Goal: Navigation & Orientation: Find specific page/section

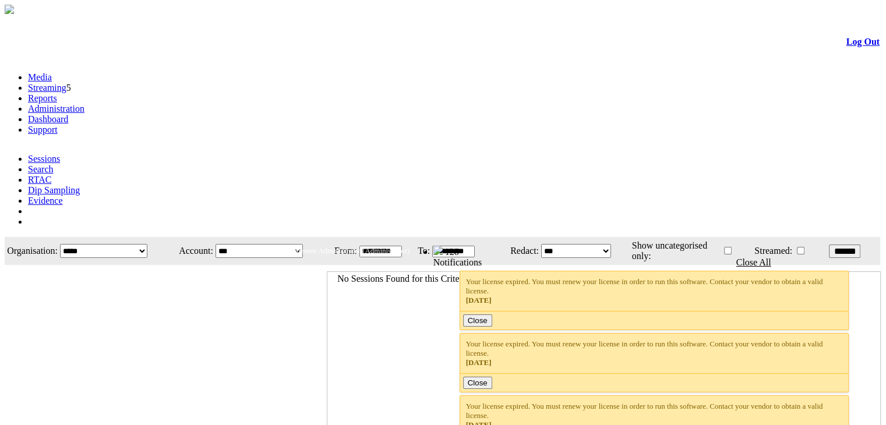
click at [84, 104] on link "Administration" at bounding box center [56, 109] width 56 height 10
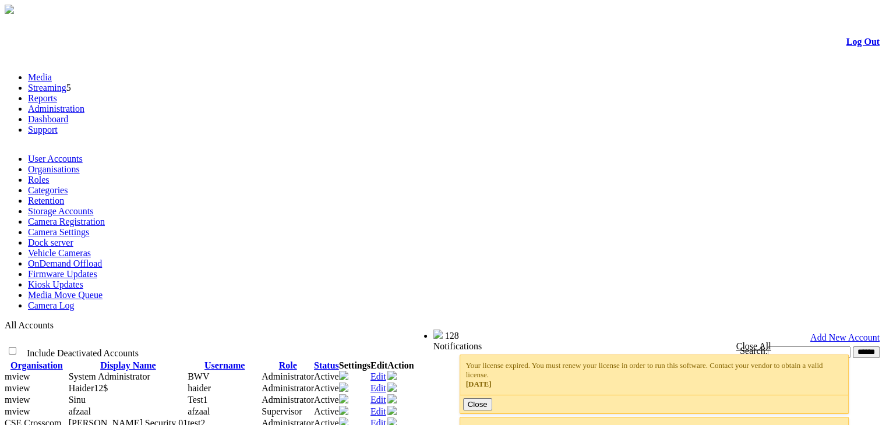
click at [68, 185] on link "Categories" at bounding box center [48, 190] width 40 height 10
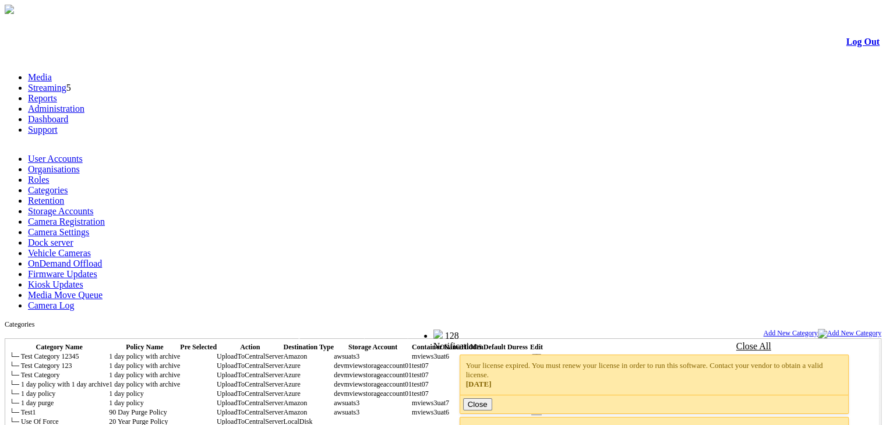
click at [93, 206] on link "Storage Accounts" at bounding box center [60, 211] width 65 height 10
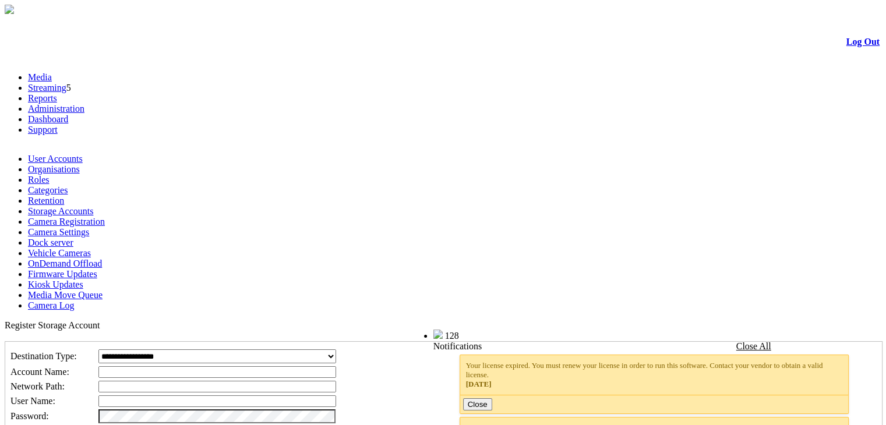
click at [105, 217] on link "Camera Registration" at bounding box center [66, 222] width 77 height 10
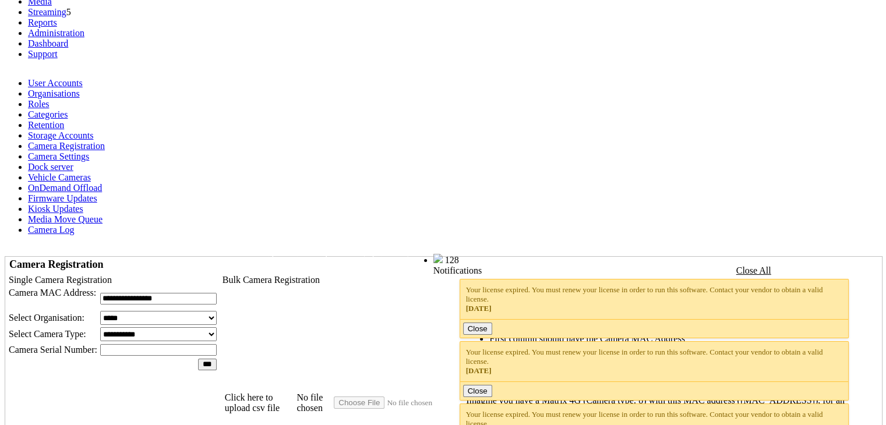
scroll to position [79, 0]
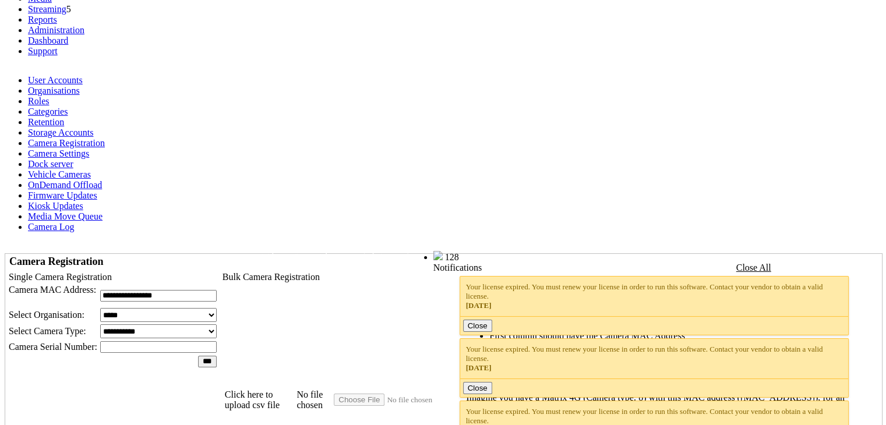
click at [73, 159] on link "Dock server" at bounding box center [50, 164] width 45 height 10
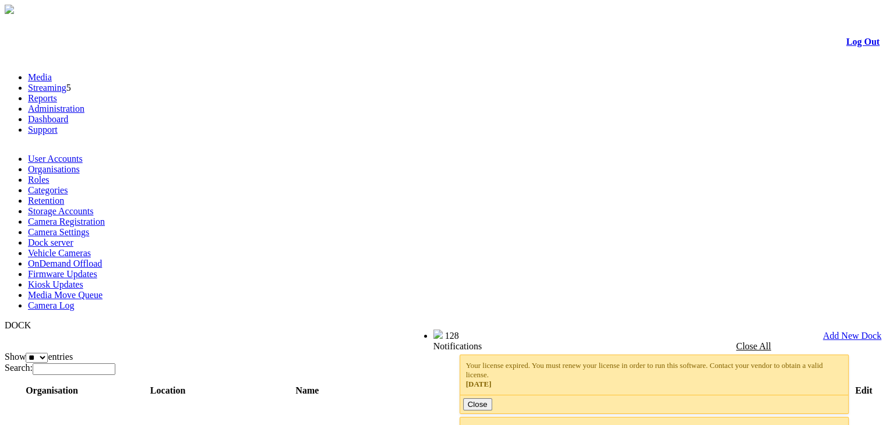
click at [91, 248] on link "Vehicle Cameras" at bounding box center [59, 253] width 63 height 10
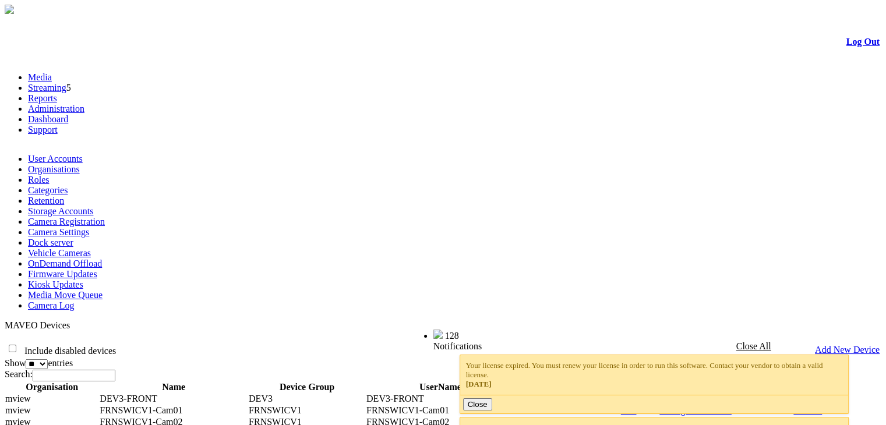
click at [97, 269] on link "Firmware Updates" at bounding box center [62, 274] width 69 height 10
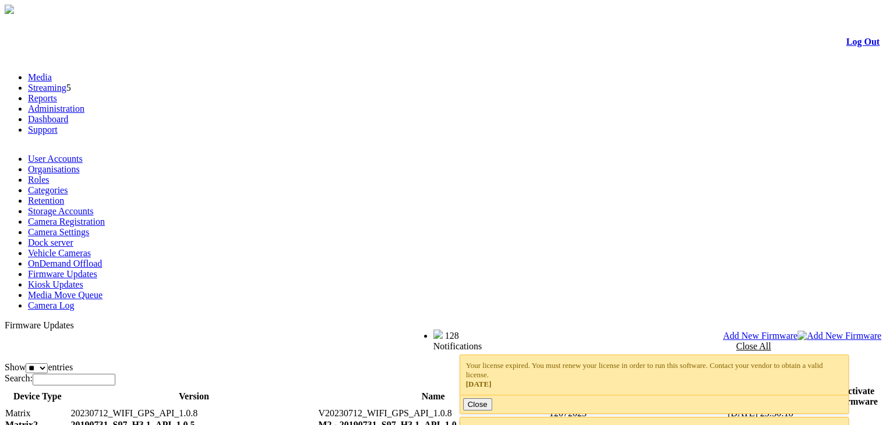
click at [83, 279] on link "Kiosk Updates" at bounding box center [55, 284] width 55 height 10
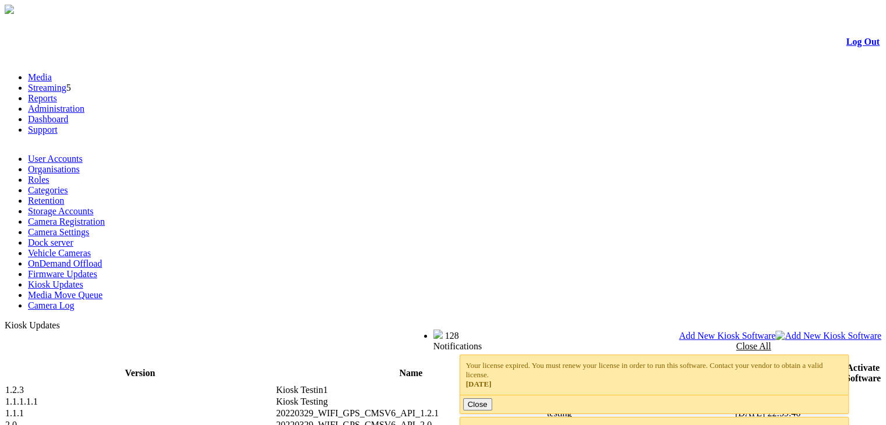
click at [848, 47] on link "Log Out" at bounding box center [862, 42] width 33 height 10
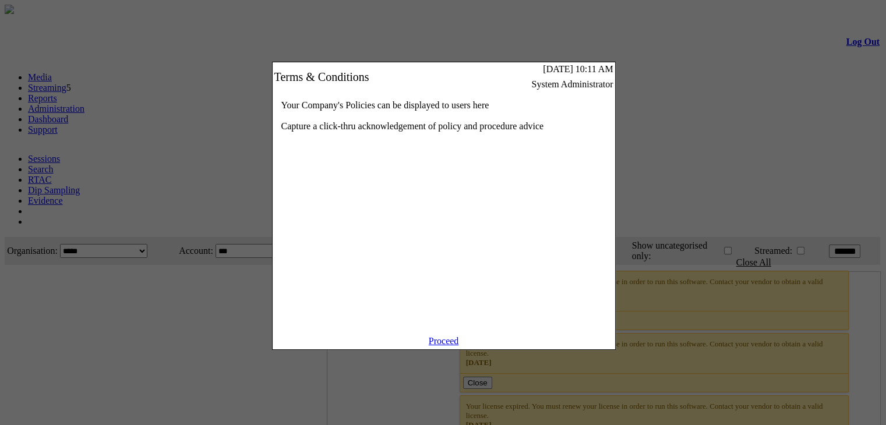
click at [437, 346] on link "Proceed" at bounding box center [443, 341] width 30 height 10
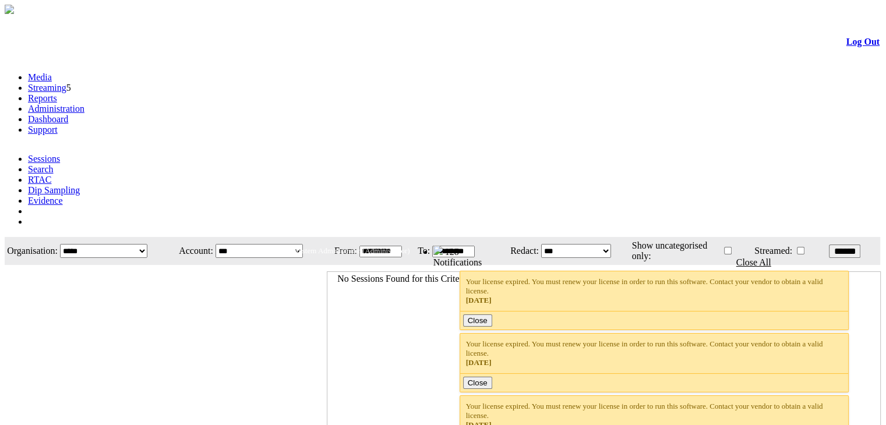
click at [84, 104] on link "Administration" at bounding box center [56, 109] width 56 height 10
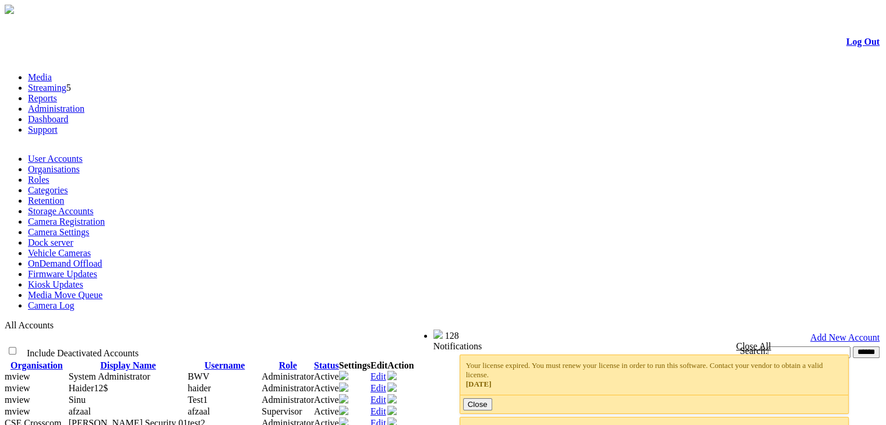
click at [91, 248] on link "Vehicle Cameras" at bounding box center [59, 253] width 63 height 10
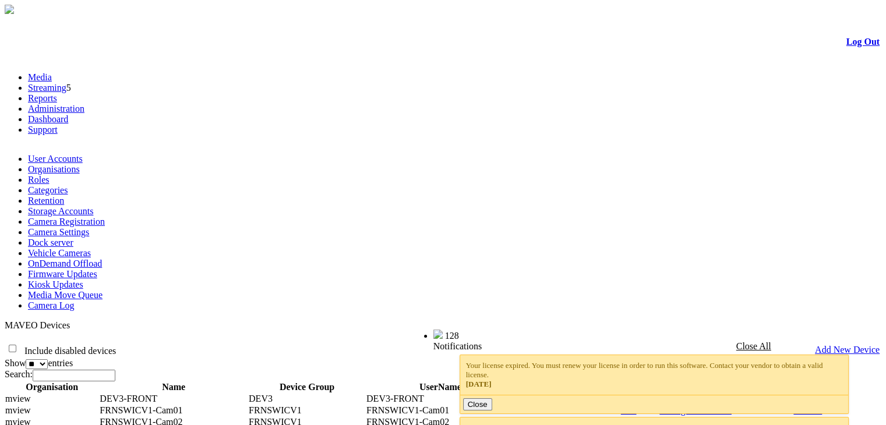
click at [89, 227] on link "Camera Settings" at bounding box center [58, 232] width 61 height 10
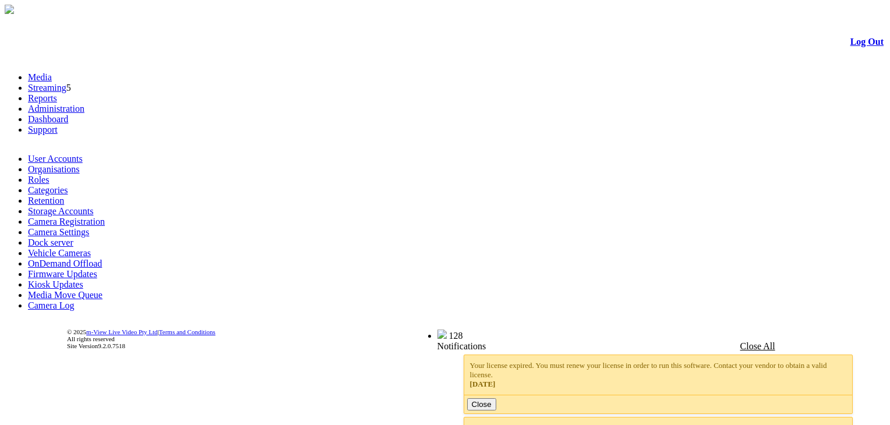
click at [105, 217] on link "Camera Registration" at bounding box center [66, 222] width 77 height 10
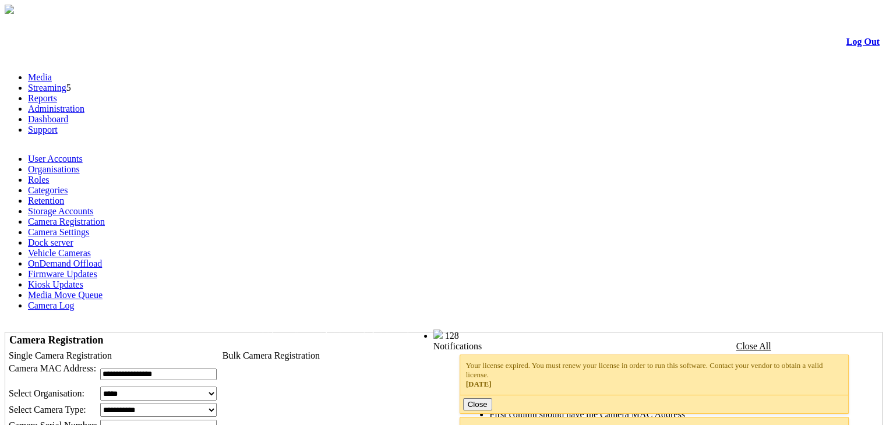
click at [73, 238] on link "Dock server" at bounding box center [50, 243] width 45 height 10
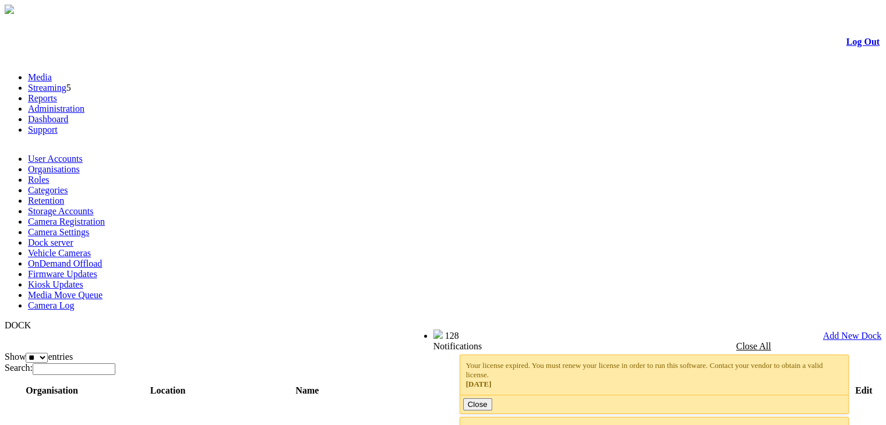
click at [97, 269] on link "Firmware Updates" at bounding box center [62, 274] width 69 height 10
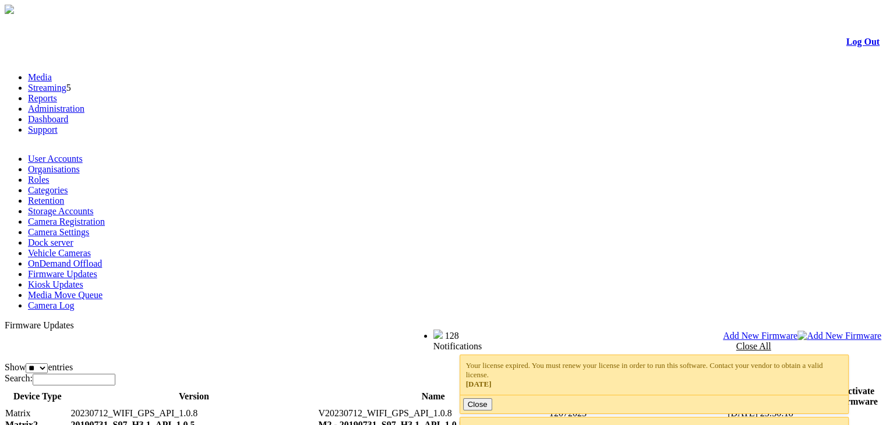
click at [83, 279] on link "Kiosk Updates" at bounding box center [55, 284] width 55 height 10
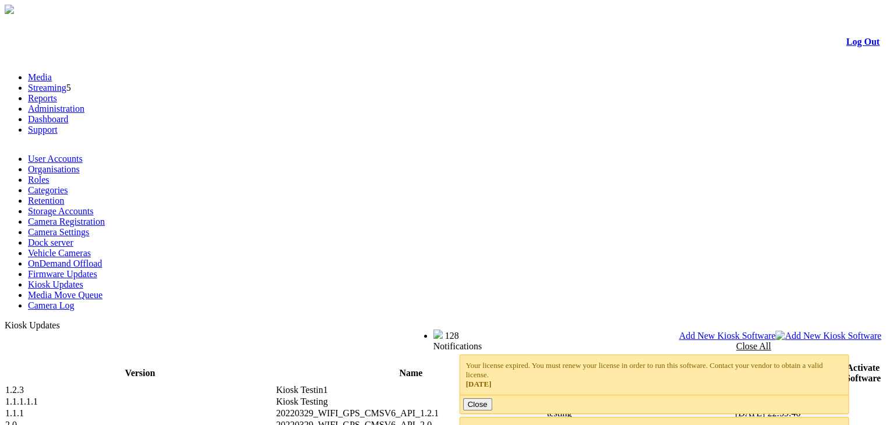
click at [68, 185] on link "Categories" at bounding box center [48, 190] width 40 height 10
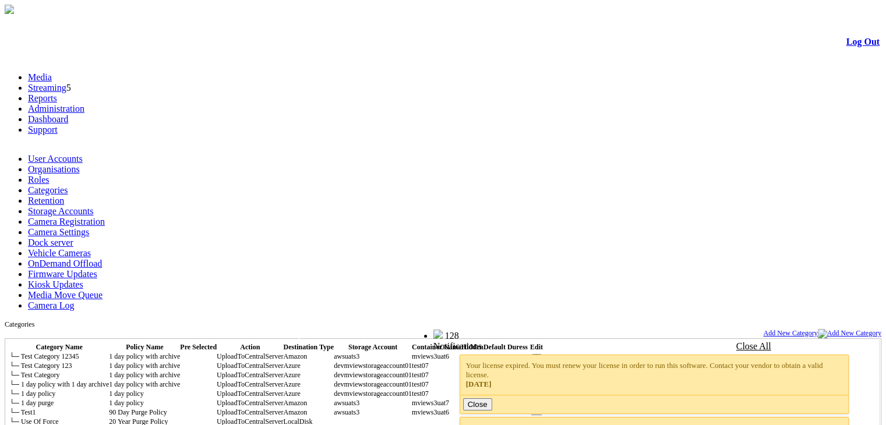
click at [93, 206] on link "Storage Accounts" at bounding box center [60, 211] width 65 height 10
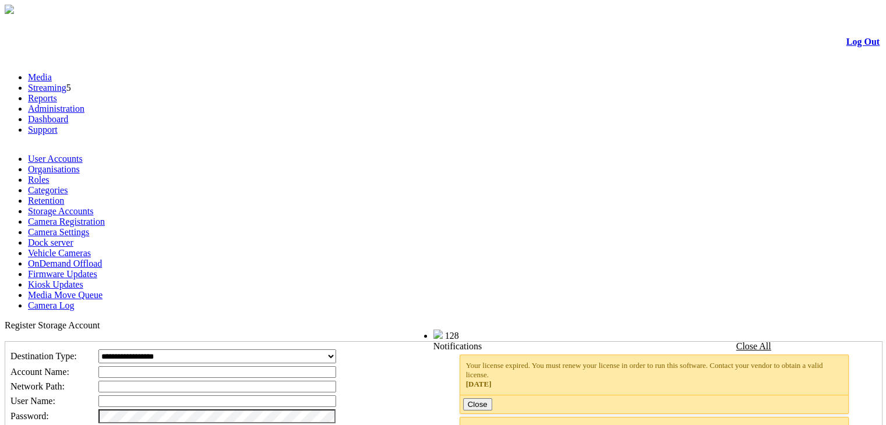
click at [105, 217] on link "Camera Registration" at bounding box center [66, 222] width 77 height 10
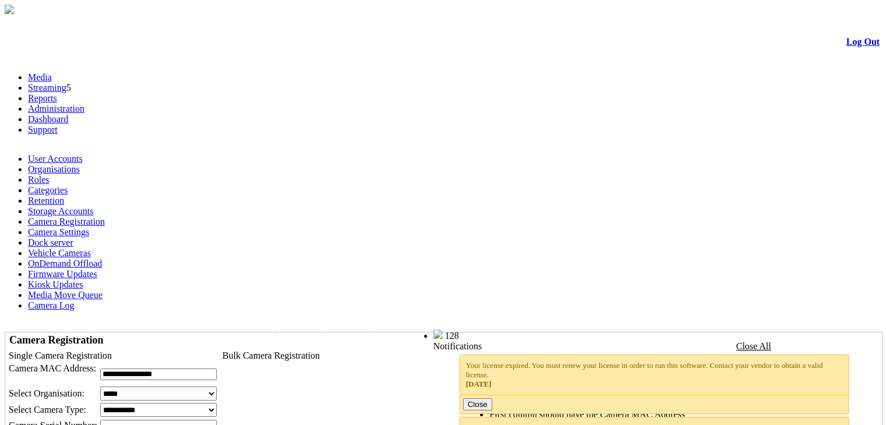
click at [73, 238] on link "Dock server" at bounding box center [50, 243] width 45 height 10
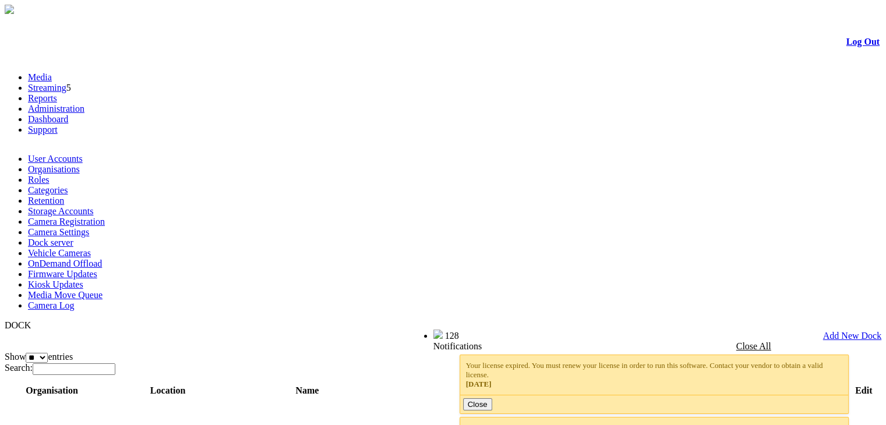
click at [91, 248] on link "Vehicle Cameras" at bounding box center [59, 253] width 63 height 10
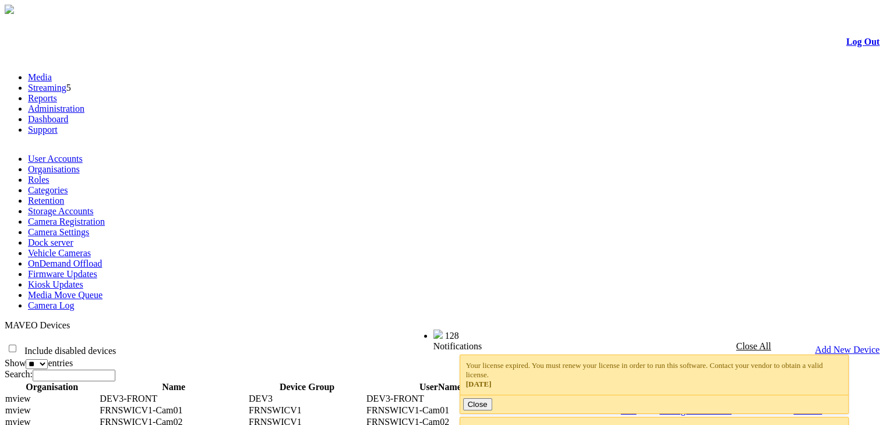
click at [97, 269] on link "Firmware Updates" at bounding box center [62, 274] width 69 height 10
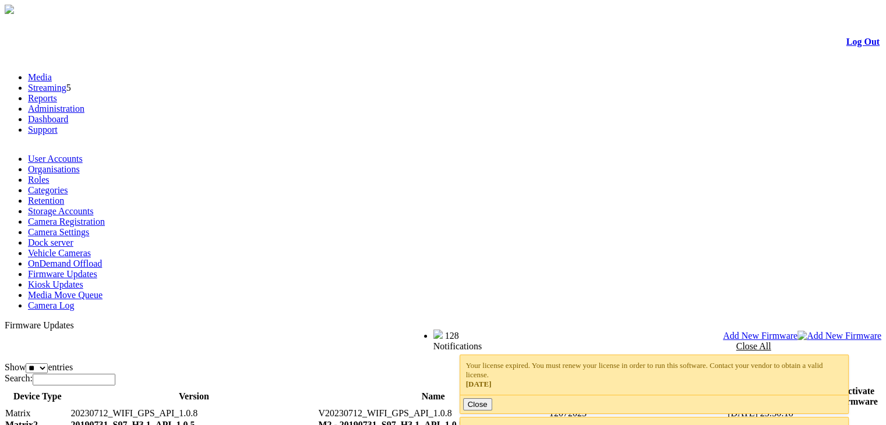
click at [83, 279] on link "Kiosk Updates" at bounding box center [55, 284] width 55 height 10
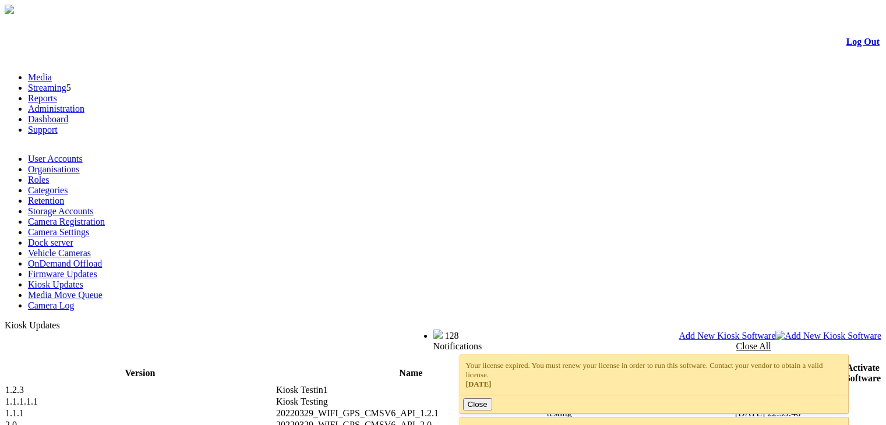
scroll to position [27, 0]
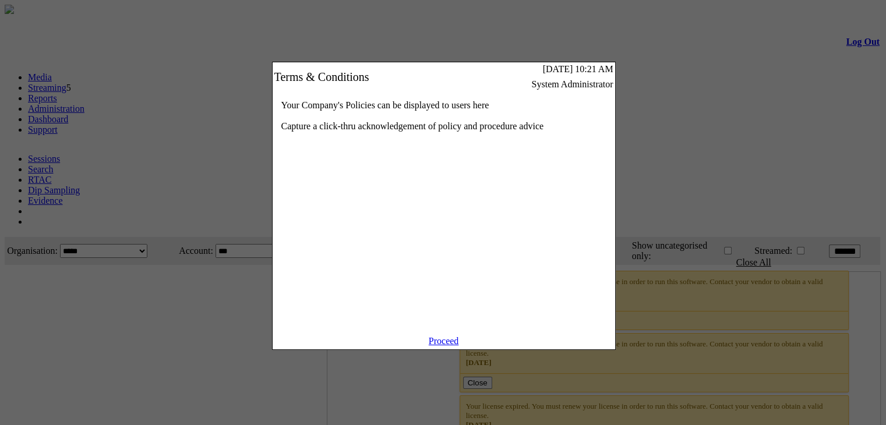
click at [457, 346] on link "Proceed" at bounding box center [443, 341] width 30 height 10
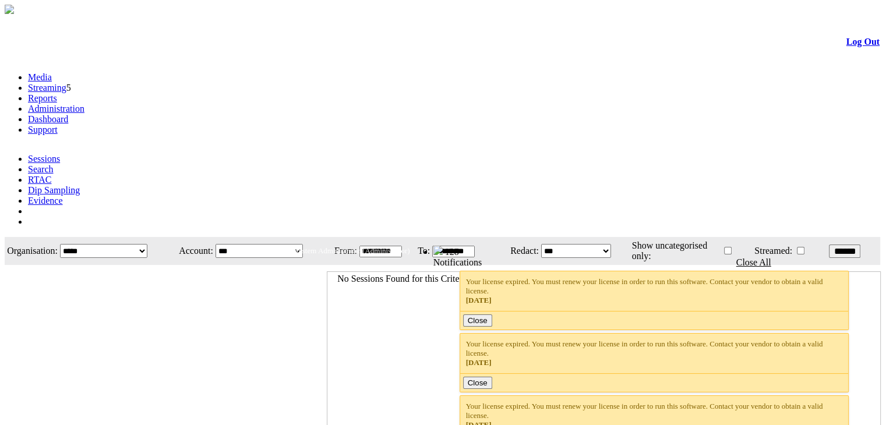
click at [84, 104] on link "Administration" at bounding box center [56, 109] width 56 height 10
